Goal: Task Accomplishment & Management: Use online tool/utility

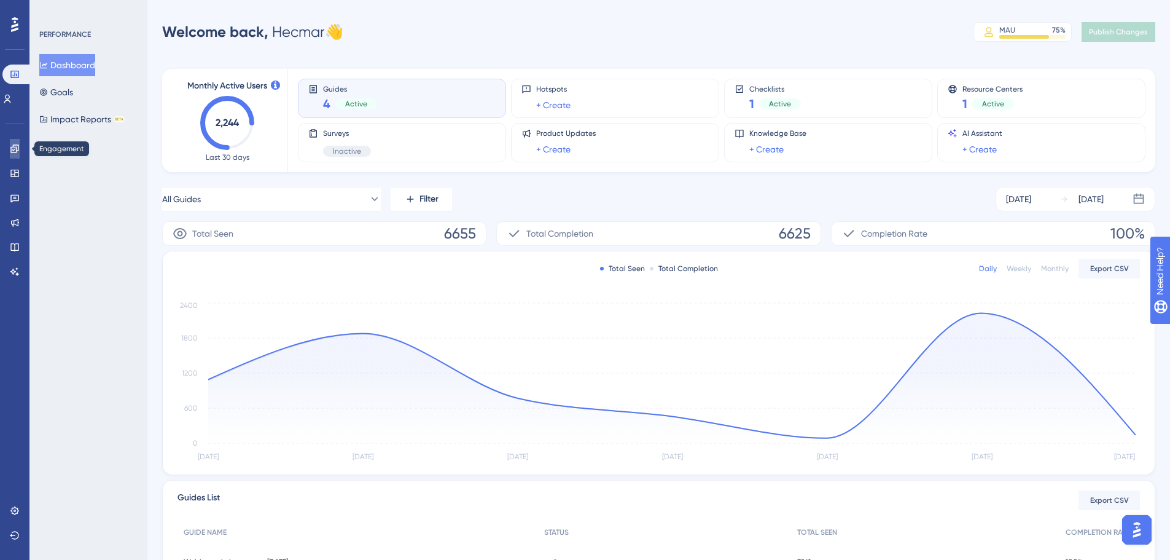
click at [15, 155] on link at bounding box center [15, 149] width 10 height 20
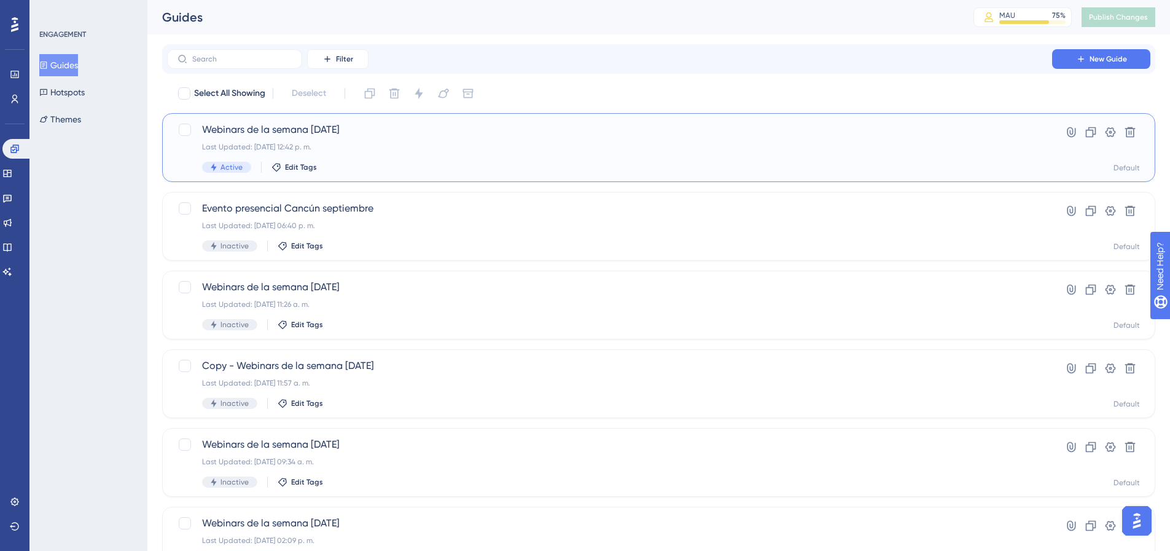
click at [354, 145] on div "Last Updated: [DATE] 12:42 p. m." at bounding box center [609, 147] width 815 height 10
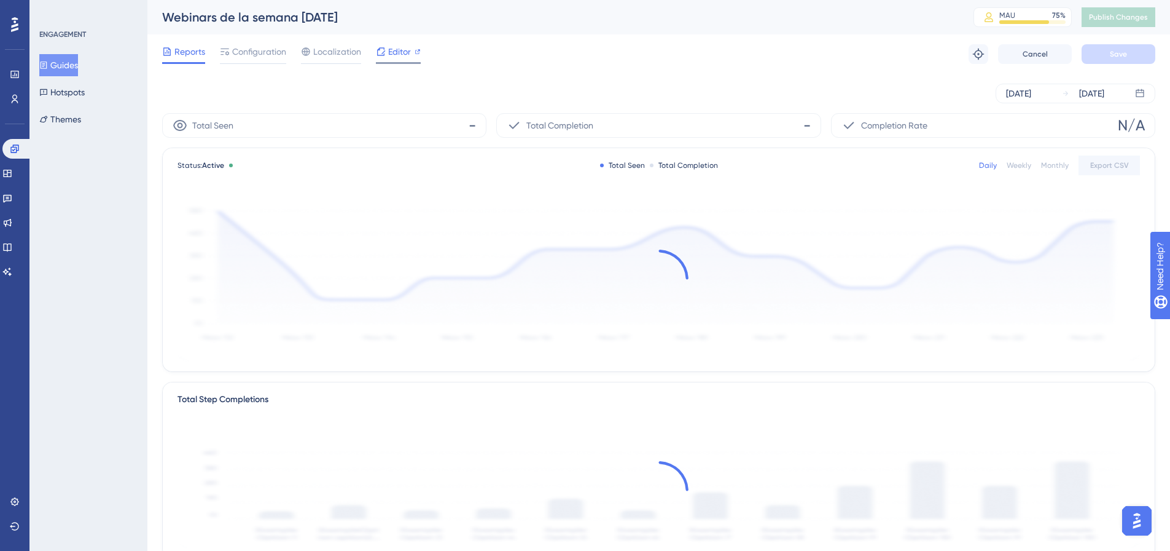
click at [394, 53] on span "Editor" at bounding box center [399, 51] width 23 height 15
click at [1115, 10] on button "Publish Changes" at bounding box center [1119, 17] width 74 height 20
